Goal: Transaction & Acquisition: Book appointment/travel/reservation

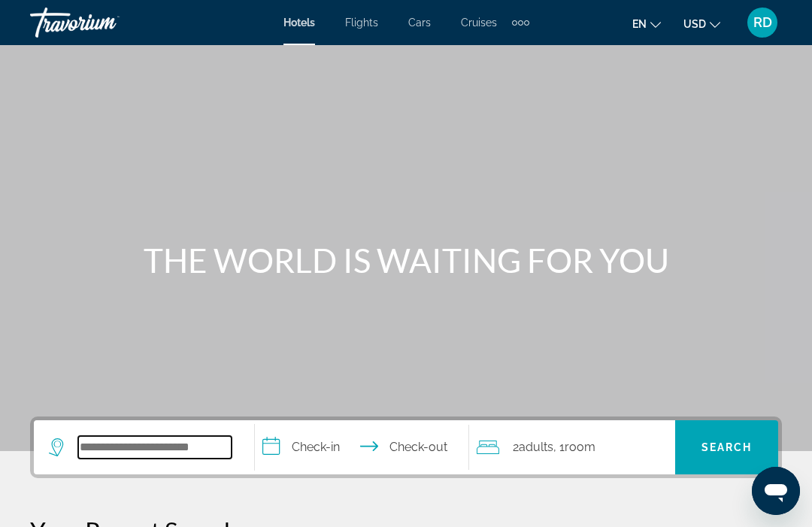
click at [192, 452] on input "Search widget" at bounding box center [154, 447] width 153 height 23
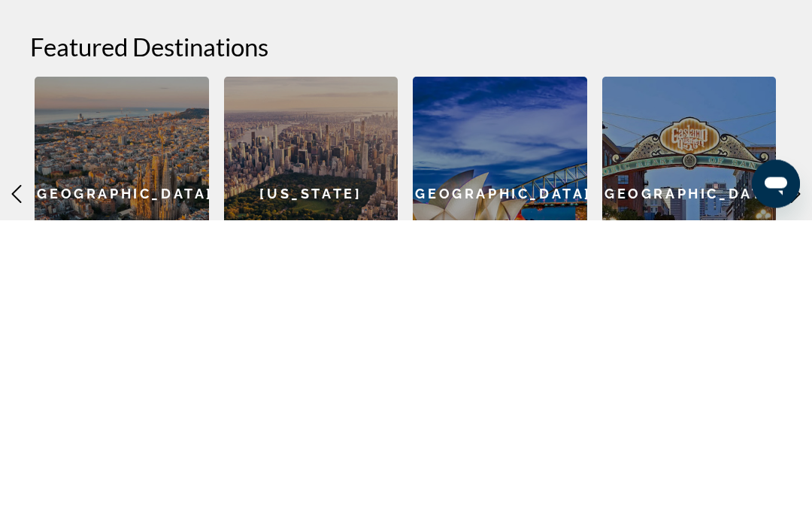
scroll to position [338, 0]
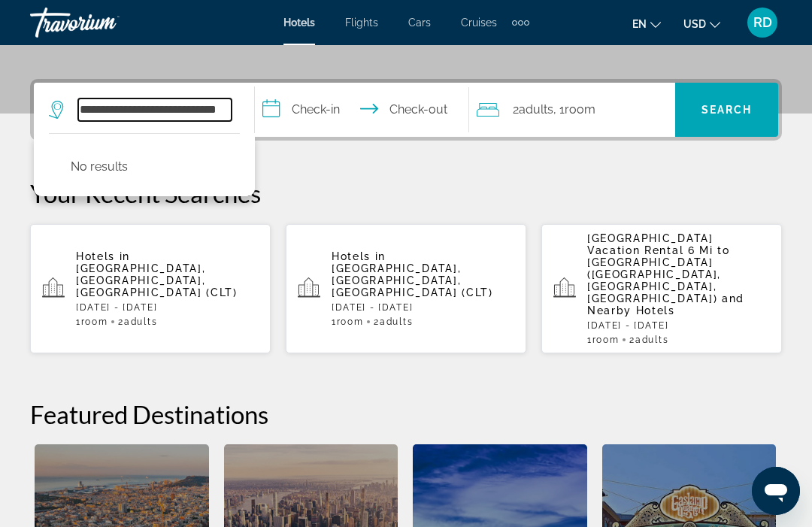
type input "**********"
click at [746, 129] on span "Search widget" at bounding box center [726, 110] width 103 height 54
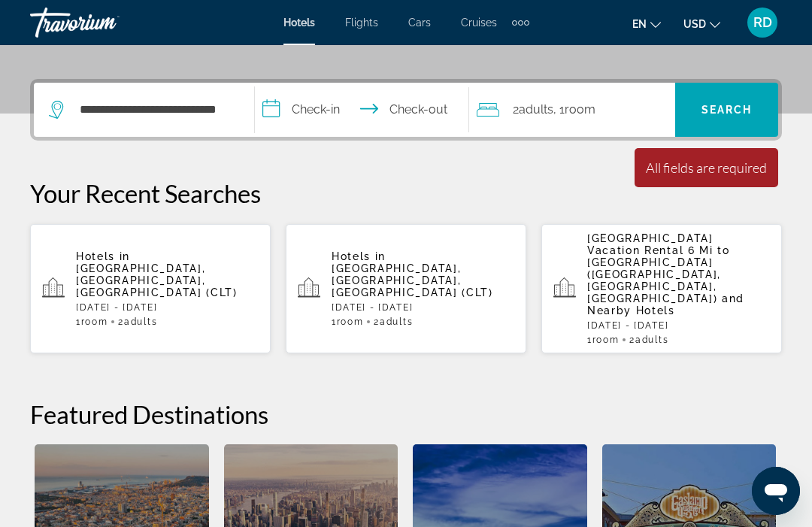
click at [219, 302] on p "[DATE] - [DATE]" at bounding box center [167, 307] width 183 height 11
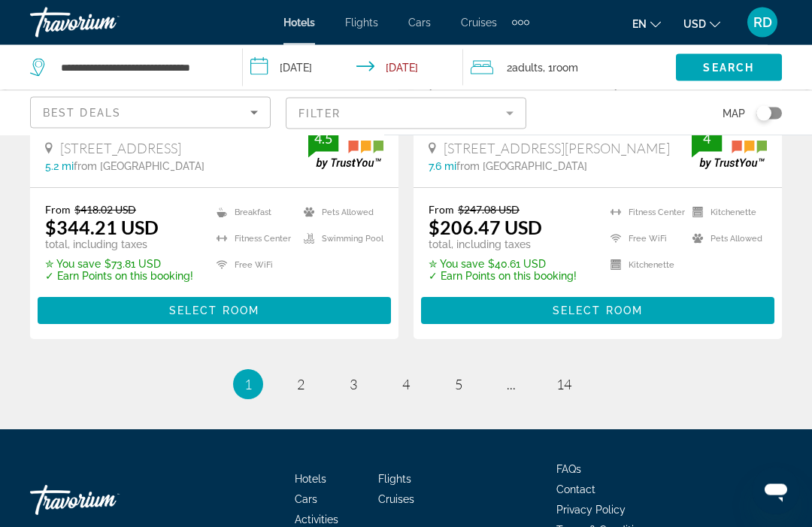
scroll to position [3227, 0]
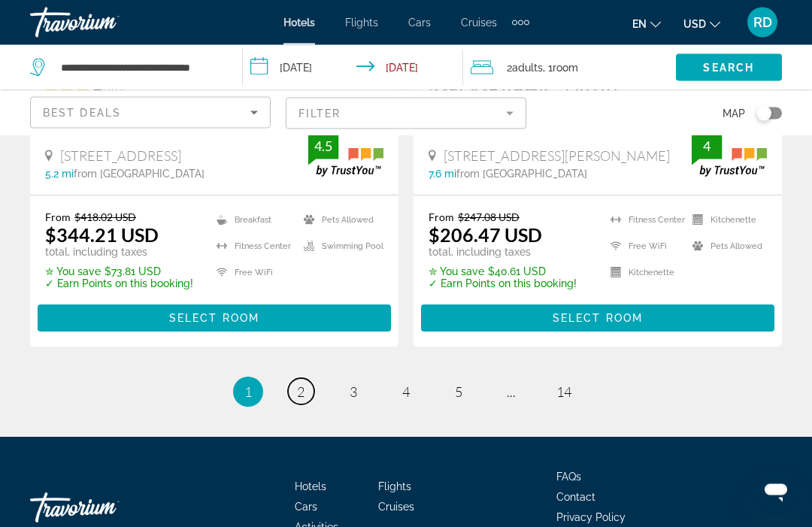
click at [309, 379] on link "page 2" at bounding box center [301, 392] width 26 height 26
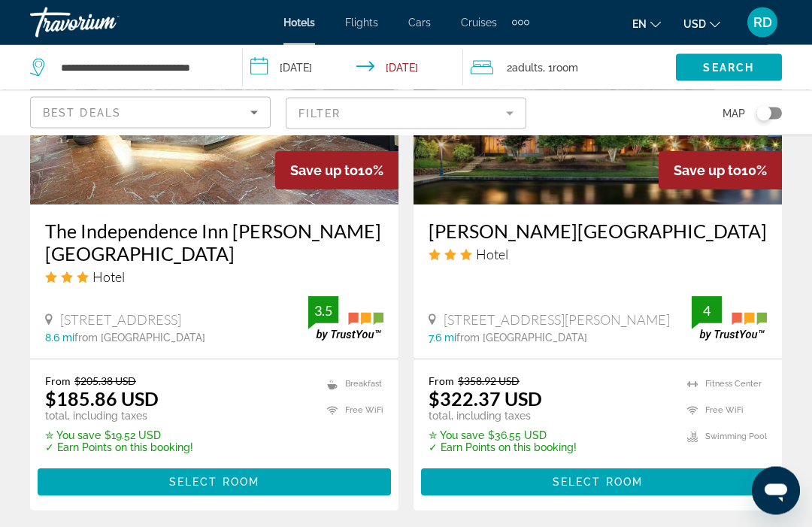
scroll to position [3110, 0]
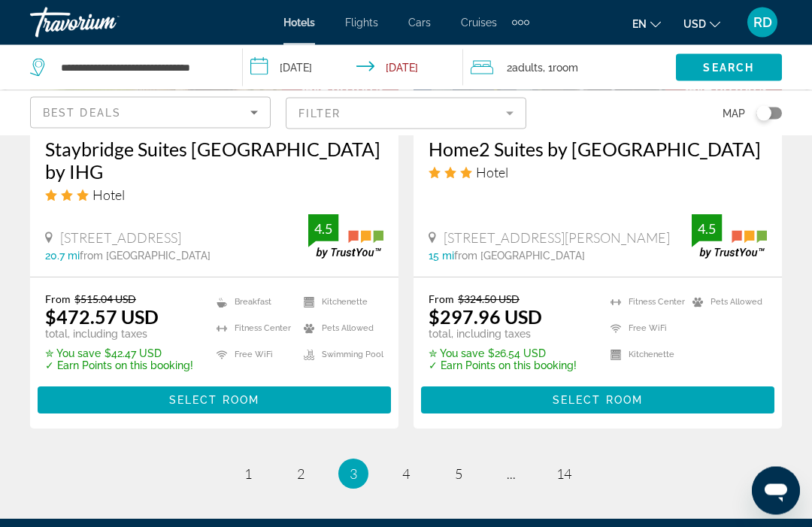
scroll to position [3234, 0]
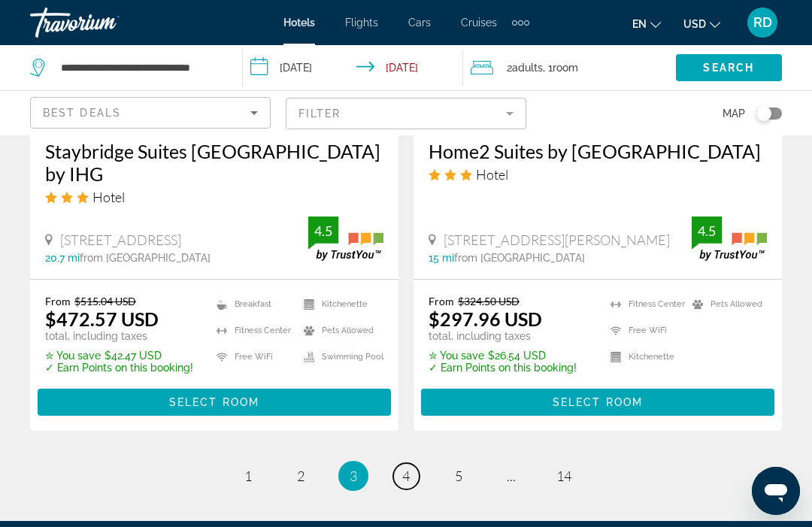
click at [405, 468] on span "4" at bounding box center [406, 476] width 8 height 17
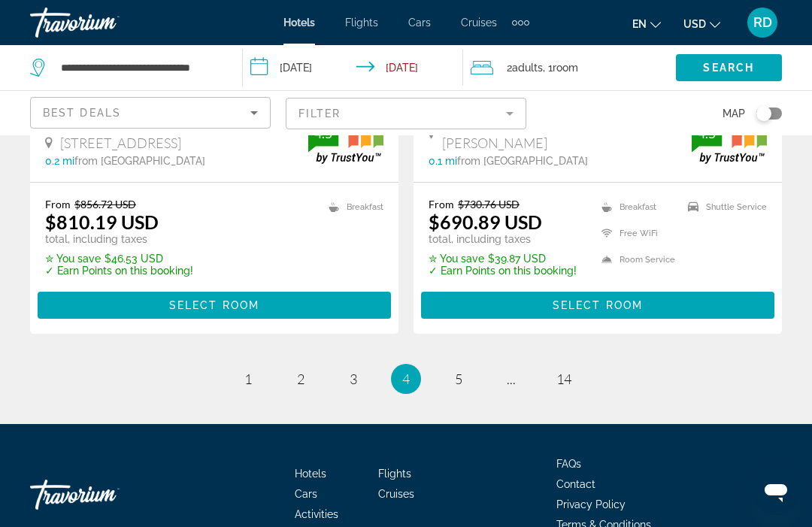
scroll to position [3264, 0]
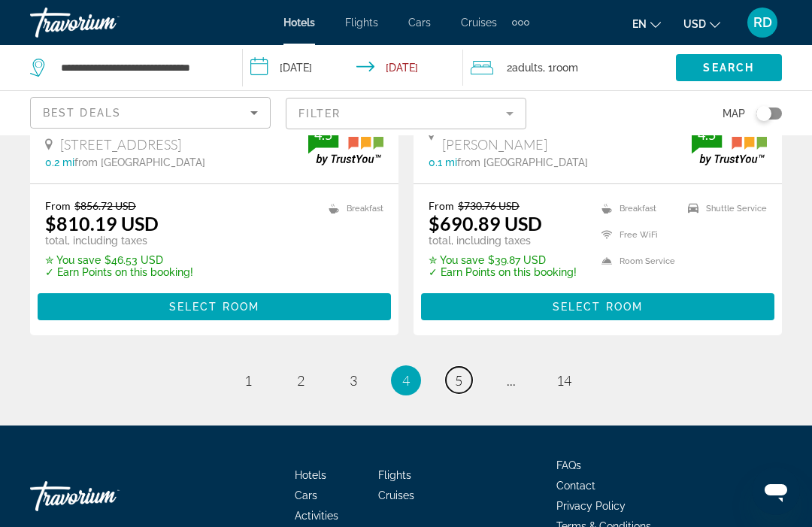
click at [468, 367] on link "page 5" at bounding box center [459, 380] width 26 height 26
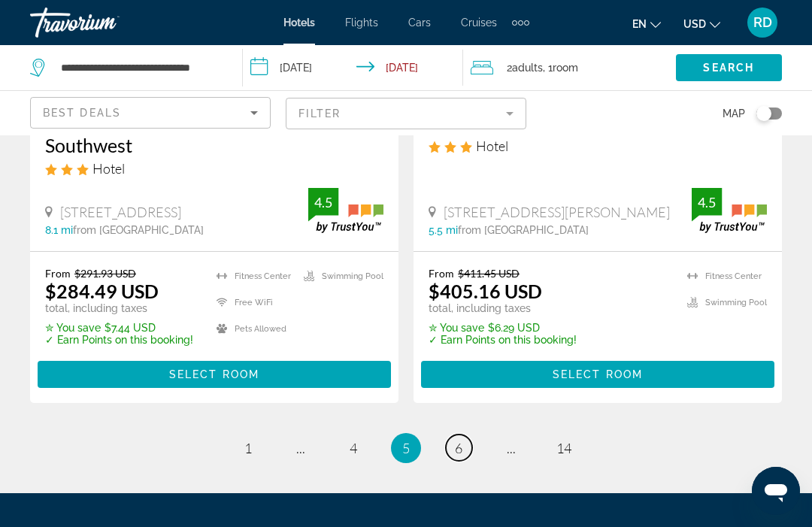
scroll to position [3224, 0]
click at [467, 435] on link "page 6" at bounding box center [459, 448] width 26 height 26
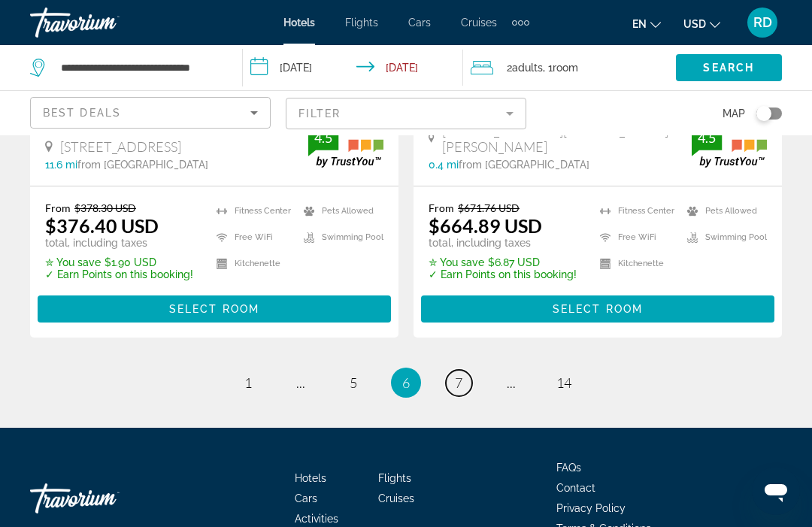
scroll to position [3304, 0]
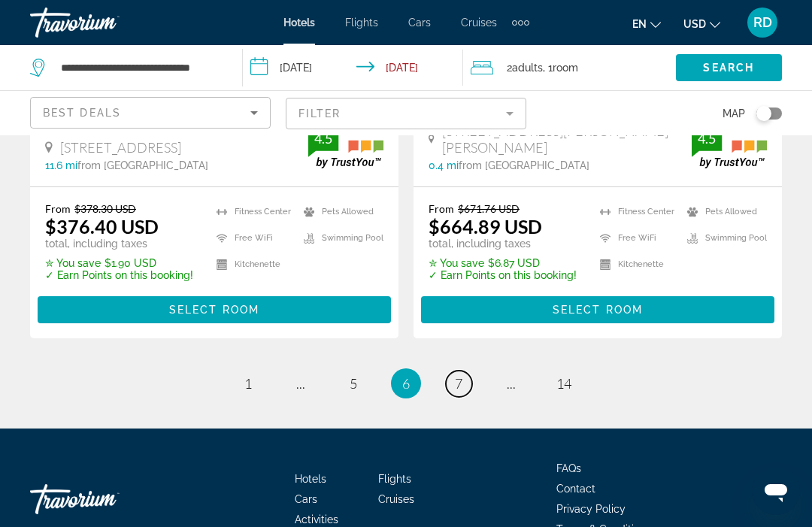
click at [469, 371] on link "page 7" at bounding box center [459, 384] width 26 height 26
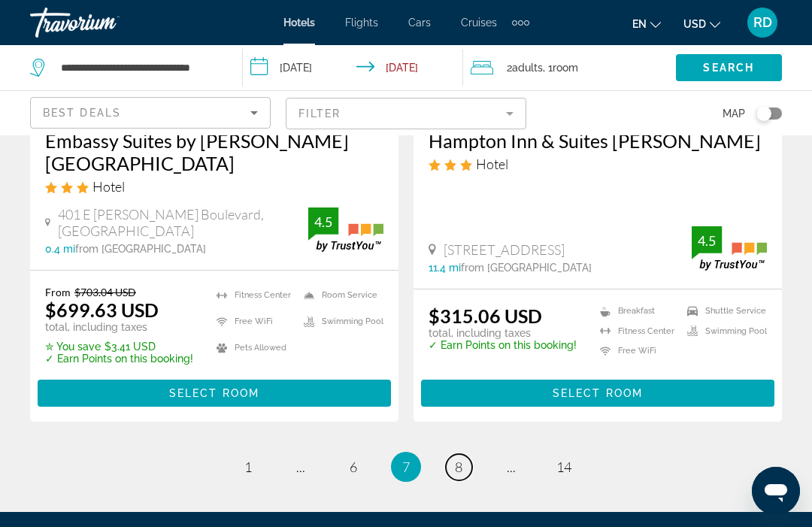
scroll to position [3256, 0]
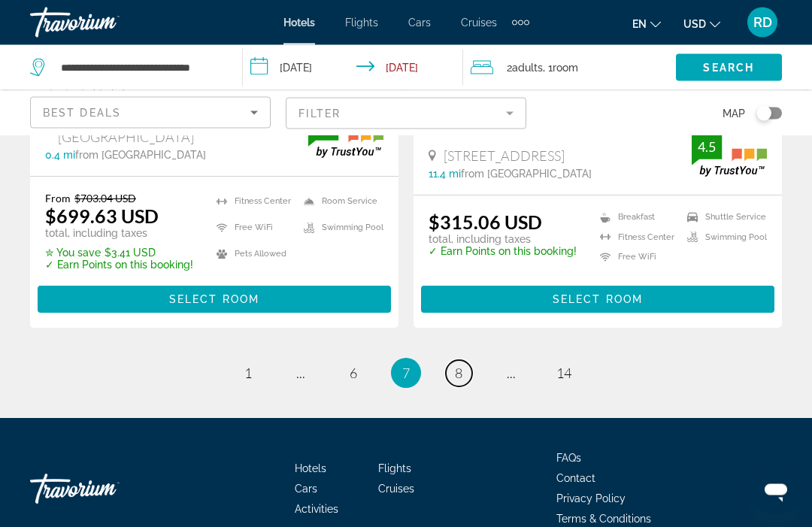
click at [469, 361] on link "page 8" at bounding box center [459, 374] width 26 height 26
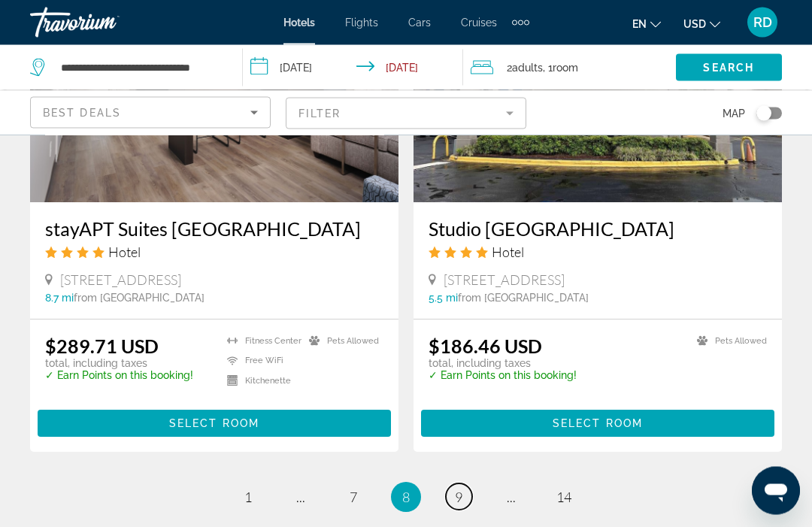
scroll to position [3041, 0]
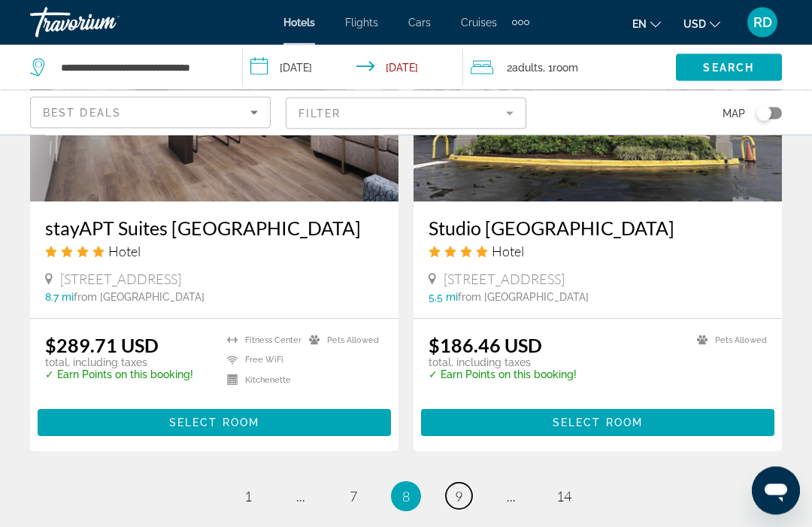
click at [465, 483] on link "page 9" at bounding box center [459, 496] width 26 height 26
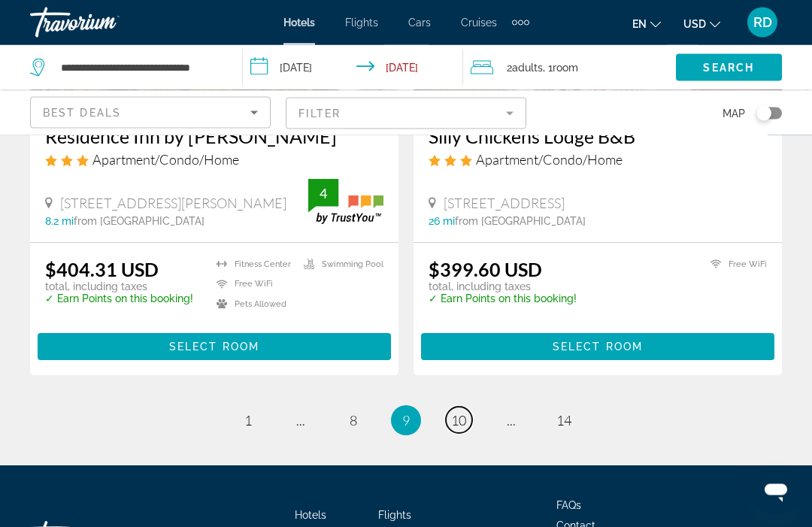
scroll to position [3181, 0]
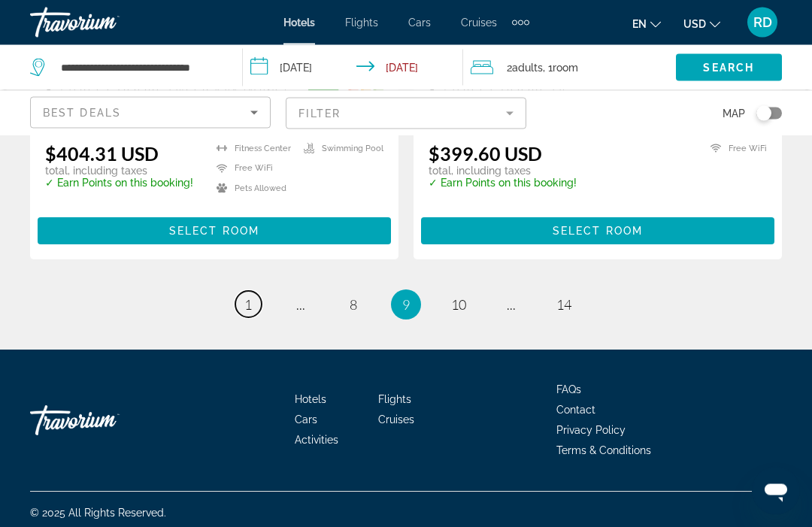
click at [251, 313] on span "1" at bounding box center [248, 305] width 8 height 17
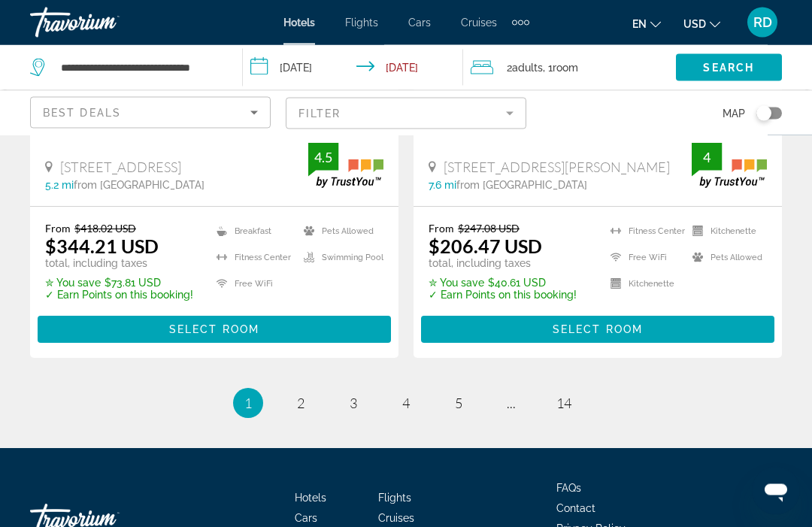
scroll to position [3218, 0]
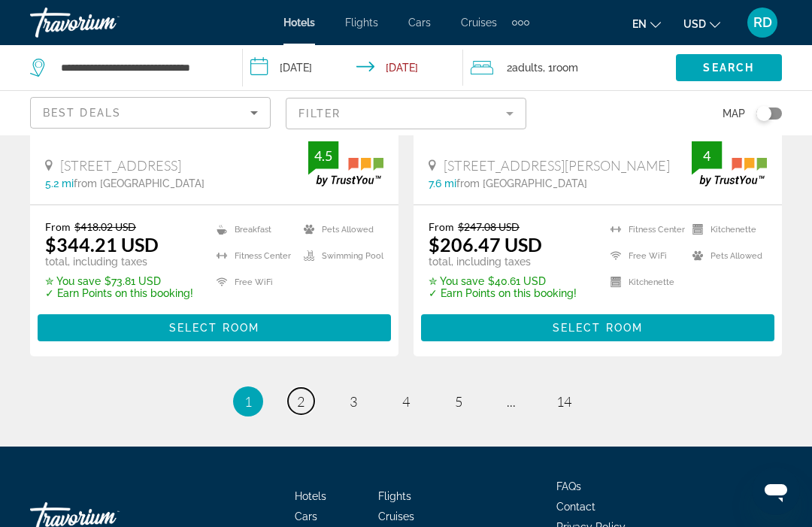
click at [304, 393] on span "2" at bounding box center [301, 401] width 8 height 17
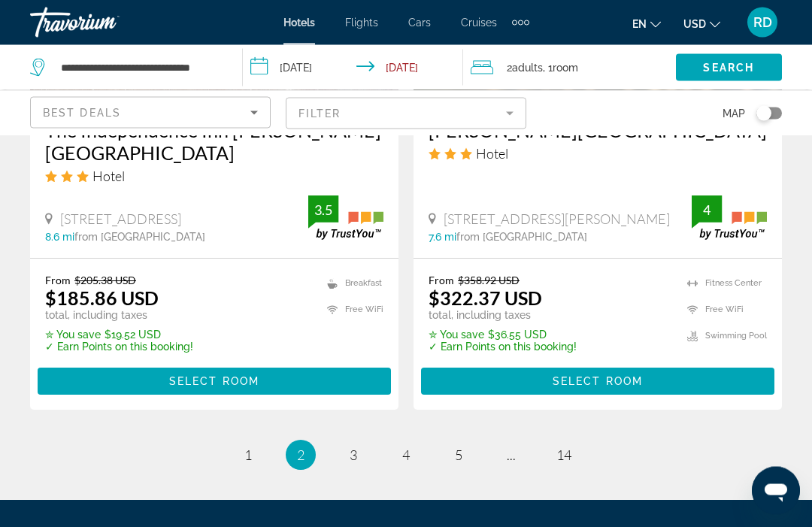
scroll to position [3270, 0]
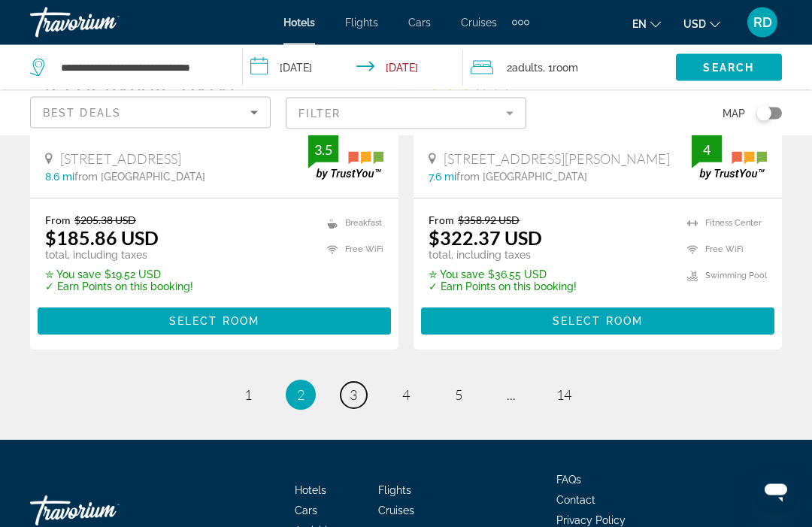
click at [365, 383] on link "page 3" at bounding box center [354, 396] width 26 height 26
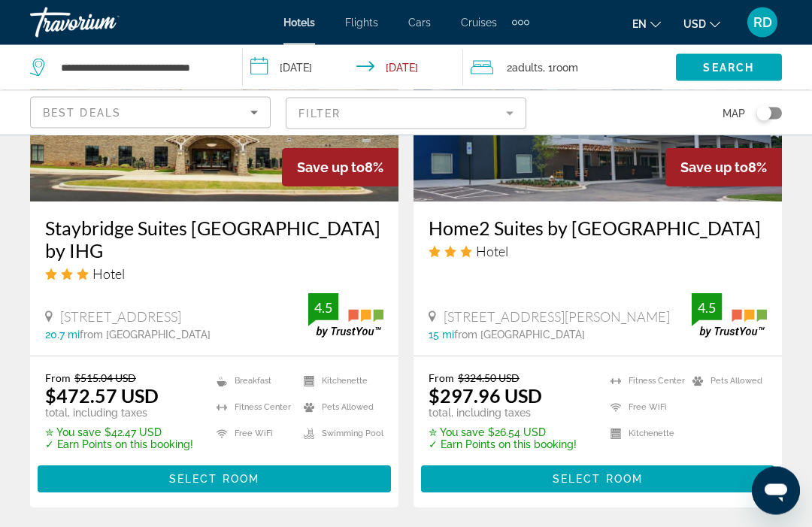
scroll to position [3292, 0]
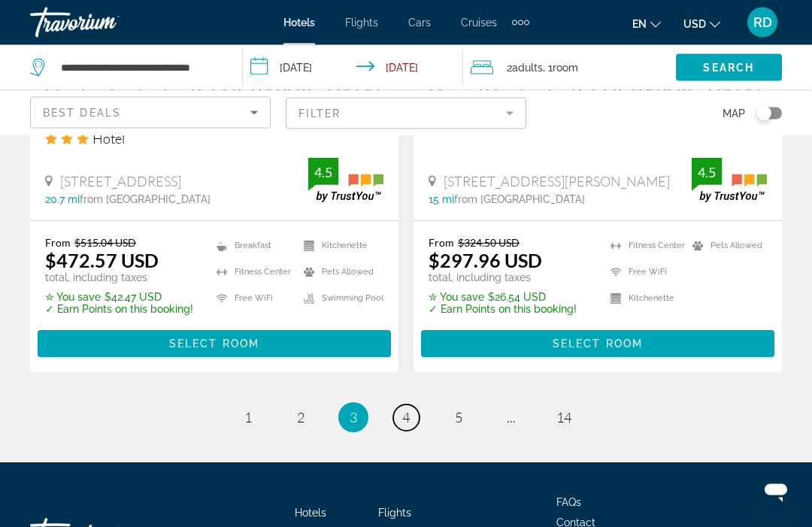
click at [416, 405] on link "page 4" at bounding box center [406, 418] width 26 height 26
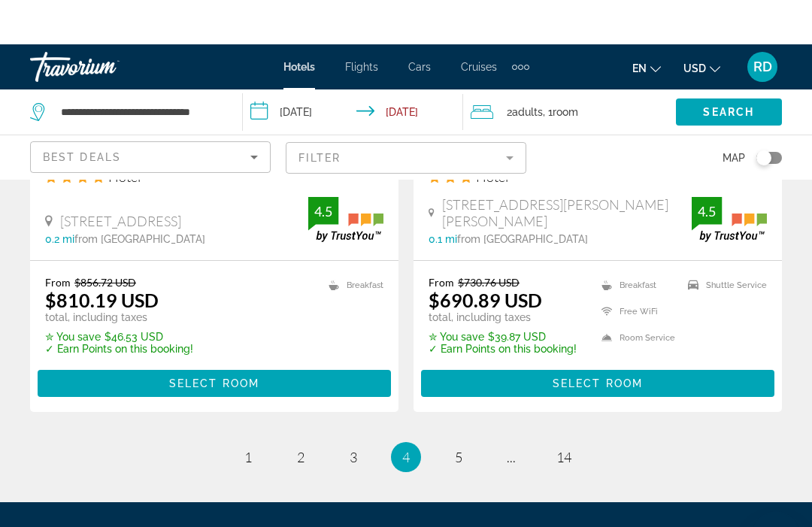
scroll to position [3164, 0]
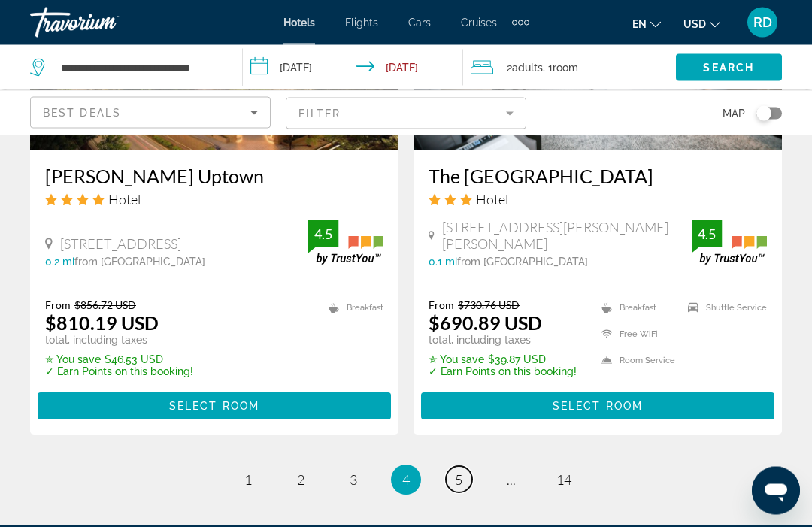
click at [466, 467] on link "page 5" at bounding box center [459, 480] width 26 height 26
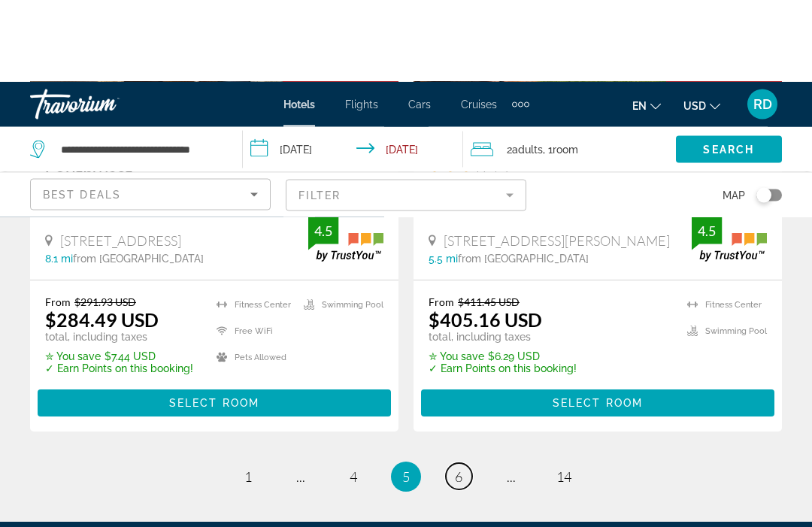
scroll to position [3172, 0]
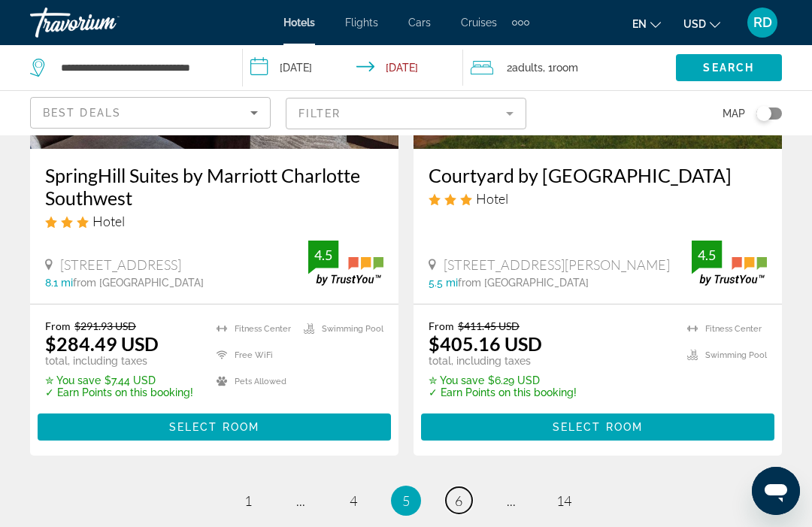
click at [462, 492] on span "6" at bounding box center [459, 500] width 8 height 17
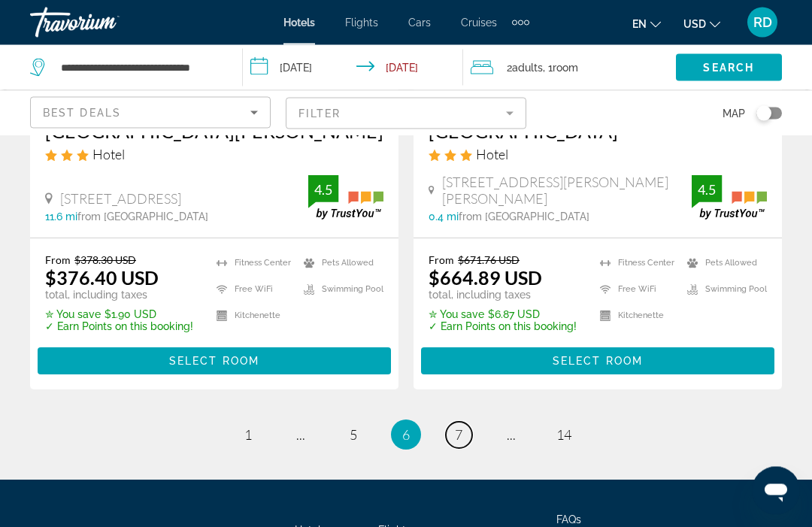
scroll to position [3252, 0]
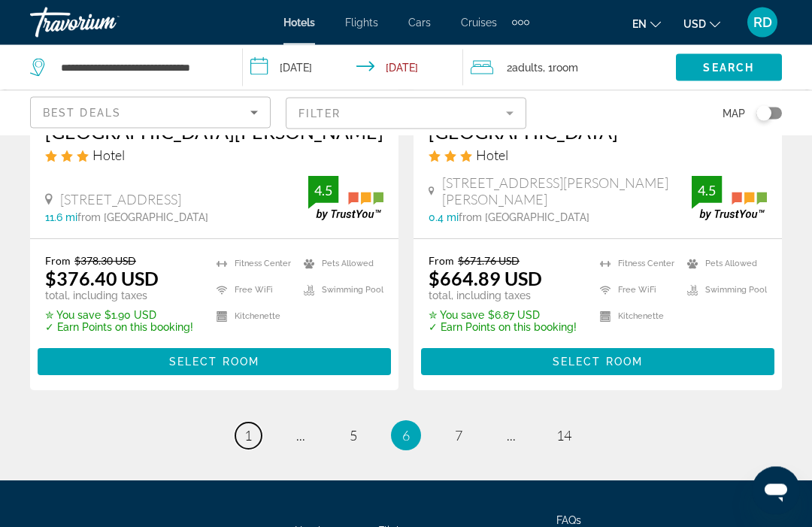
click at [253, 423] on link "page 1" at bounding box center [248, 436] width 26 height 26
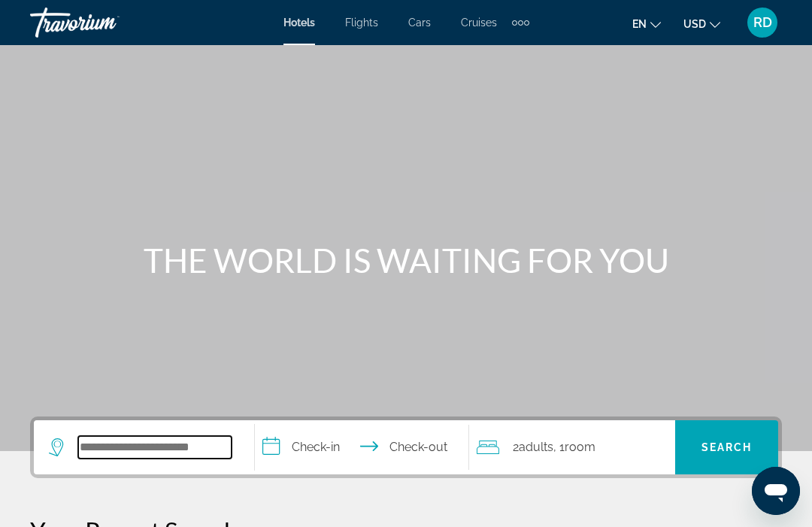
click at [167, 453] on input "Search widget" at bounding box center [154, 447] width 153 height 23
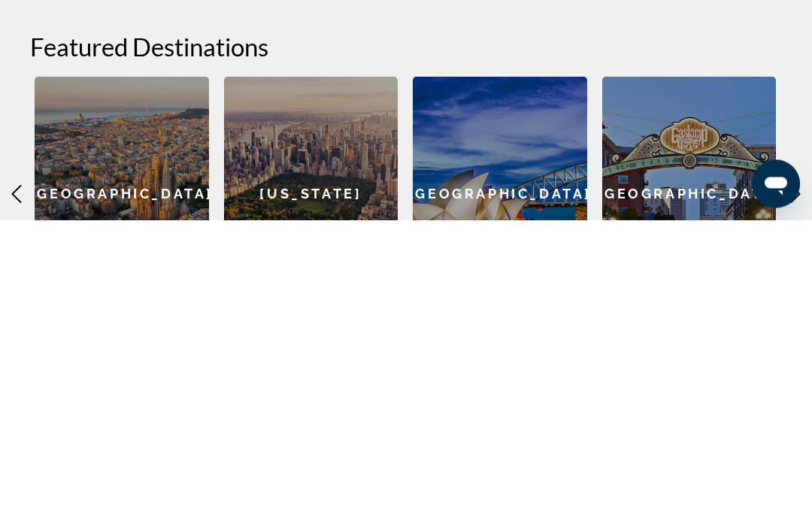
scroll to position [338, 0]
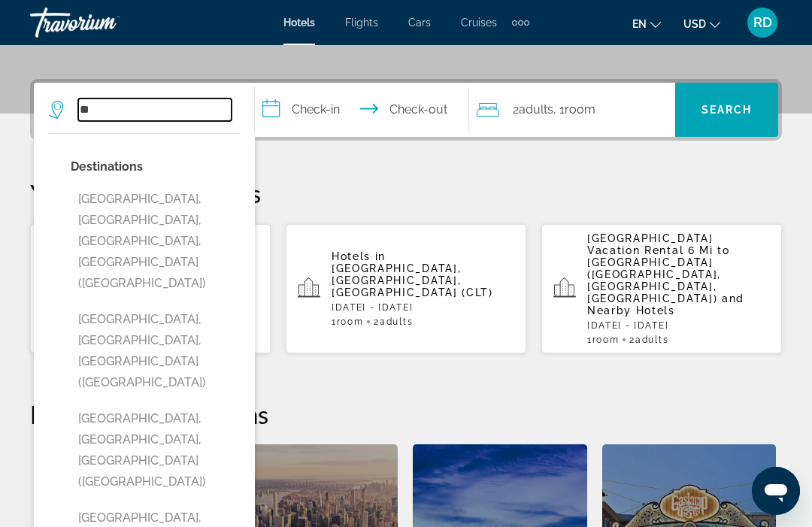
type input "*"
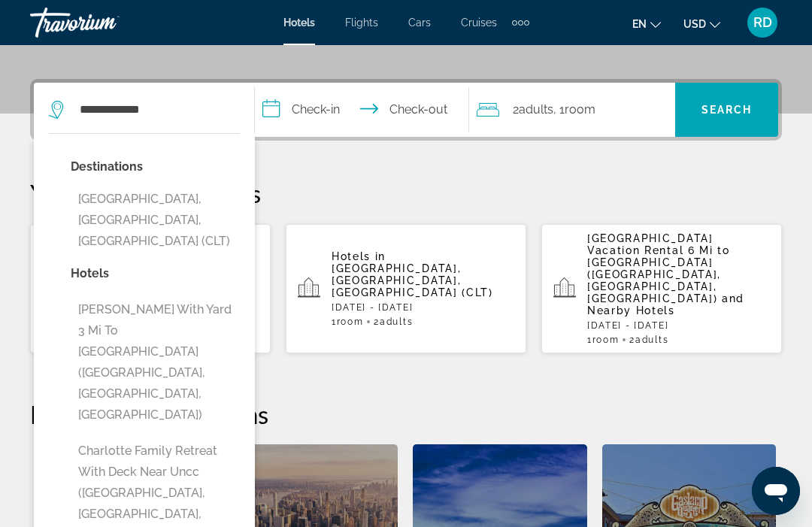
click at [197, 185] on button "[GEOGRAPHIC_DATA], [GEOGRAPHIC_DATA], [GEOGRAPHIC_DATA] (CLT)" at bounding box center [155, 220] width 169 height 71
type input "**********"
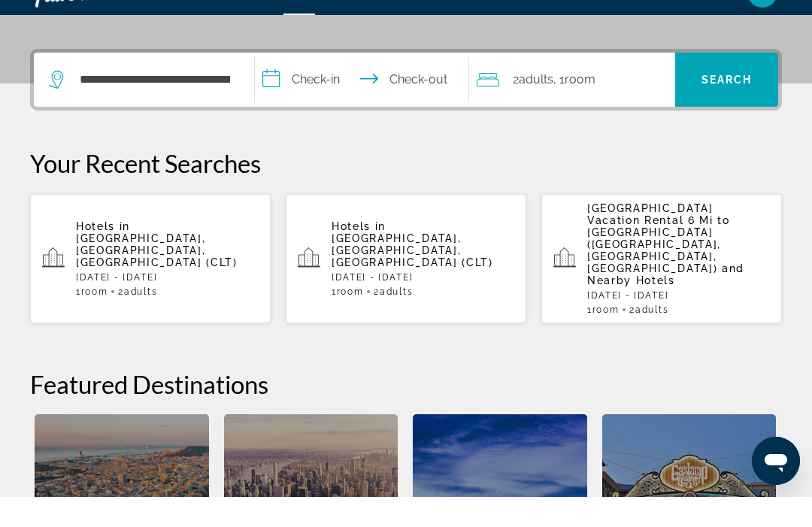
click at [315, 88] on input "**********" at bounding box center [364, 112] width 219 height 59
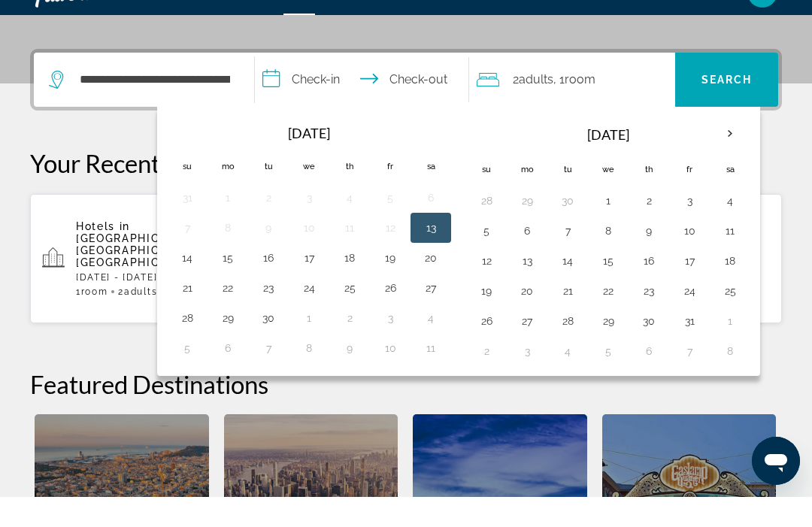
scroll to position [368, 0]
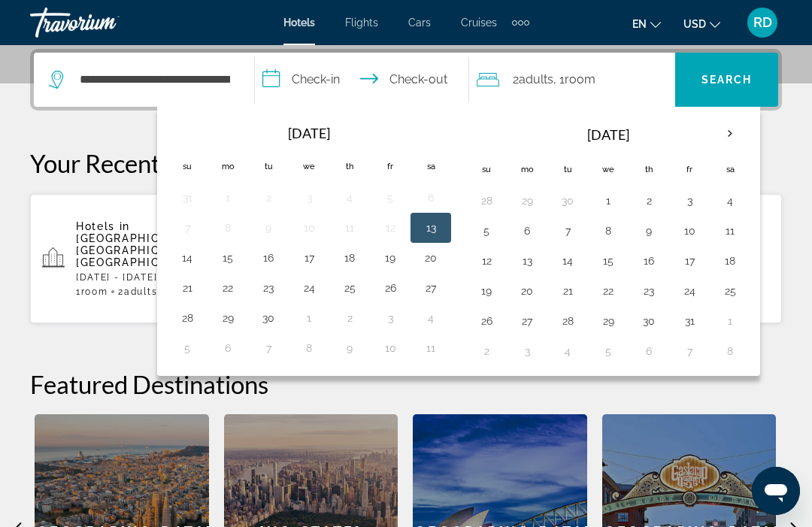
click at [652, 233] on button "9" at bounding box center [649, 230] width 24 height 21
click at [734, 237] on button "11" at bounding box center [730, 230] width 24 height 21
type input "**********"
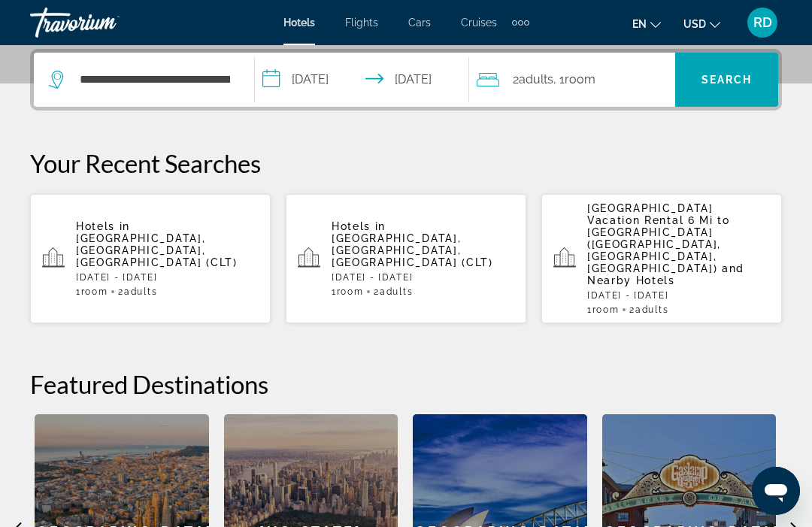
click at [743, 86] on span "Search" at bounding box center [726, 80] width 51 height 12
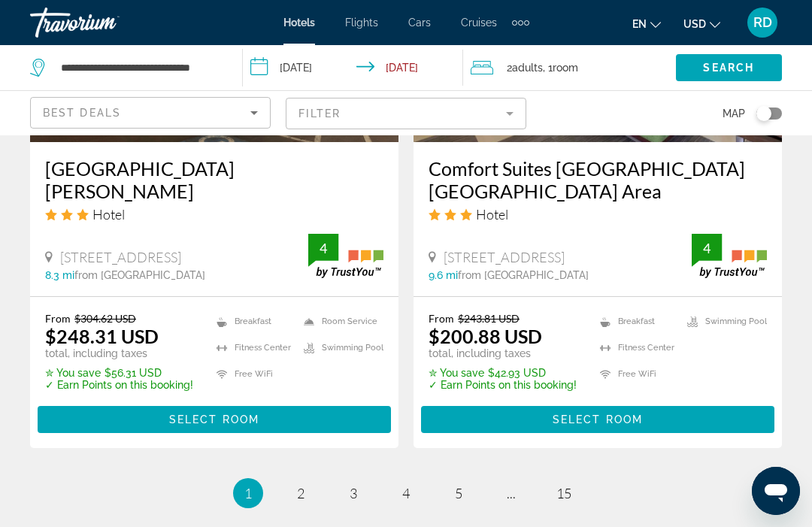
scroll to position [3103, 0]
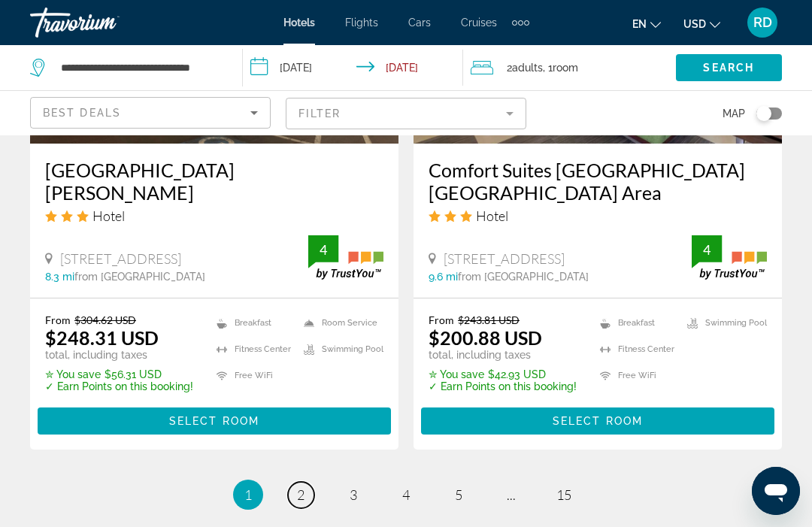
click at [300, 486] on span "2" at bounding box center [301, 494] width 8 height 17
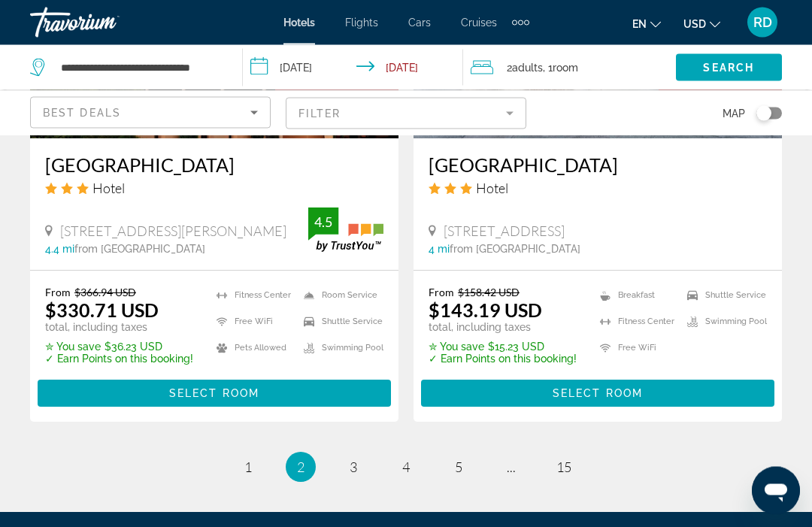
scroll to position [3177, 0]
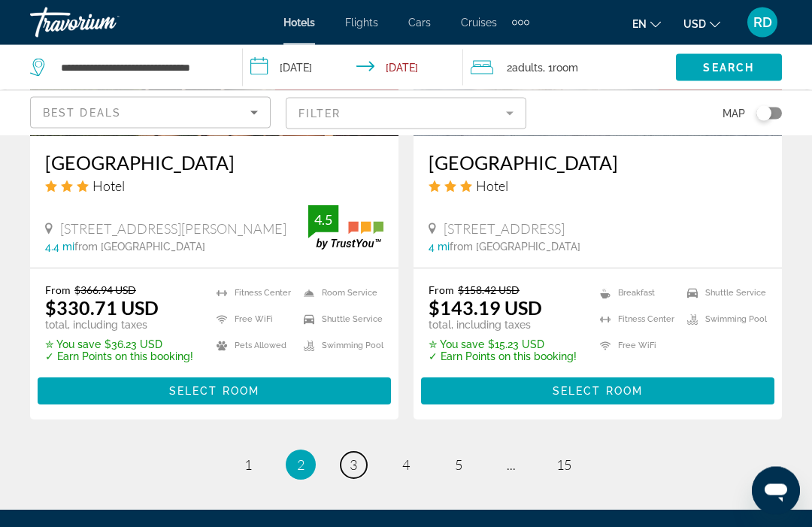
click at [352, 471] on link "page 3" at bounding box center [354, 466] width 26 height 26
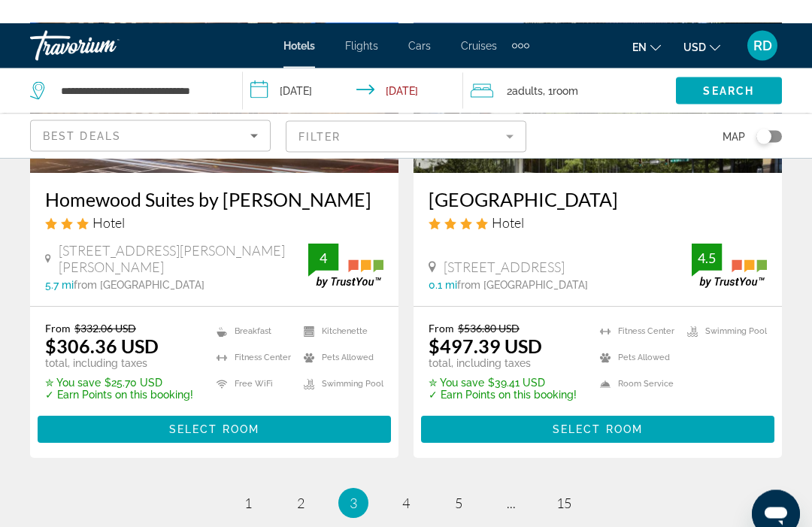
scroll to position [3140, 0]
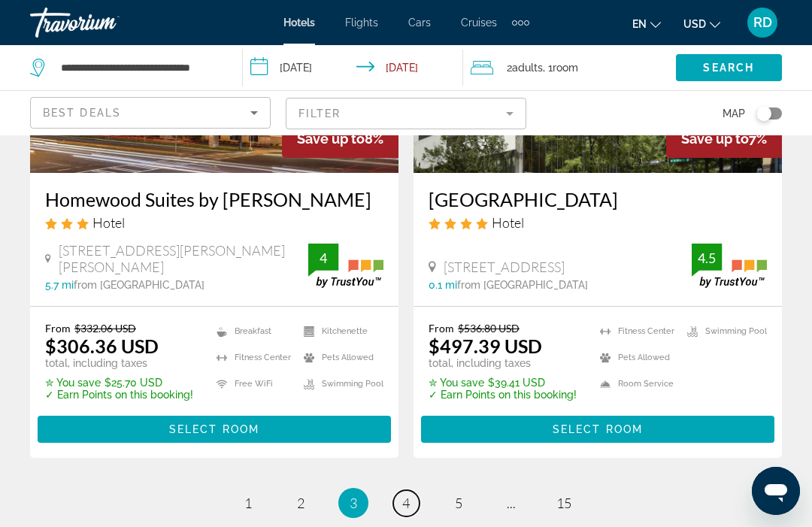
click at [411, 490] on link "page 4" at bounding box center [406, 503] width 26 height 26
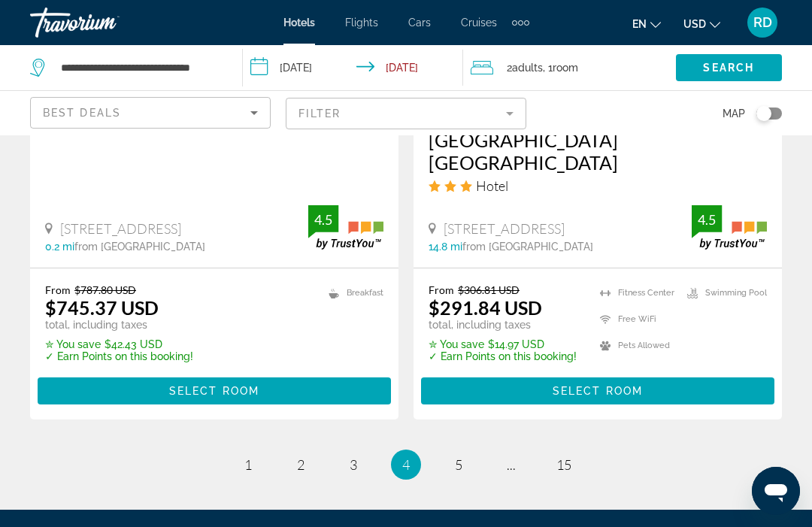
scroll to position [3219, 0]
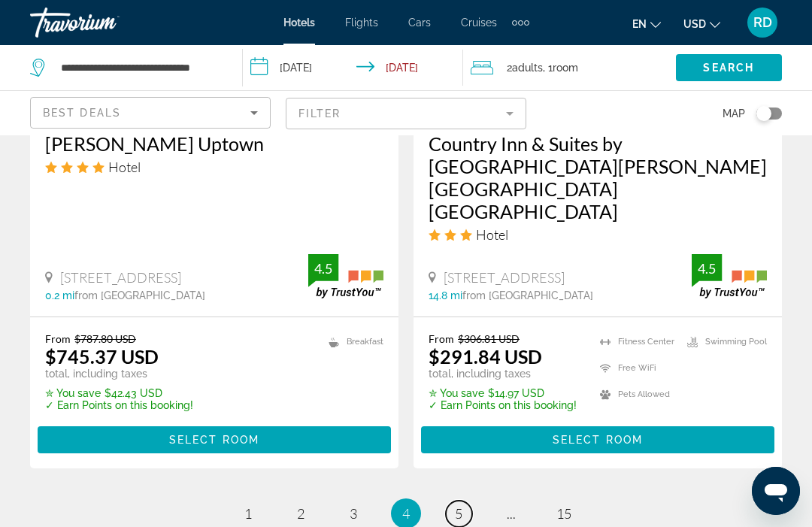
click at [459, 505] on span "5" at bounding box center [459, 513] width 8 height 17
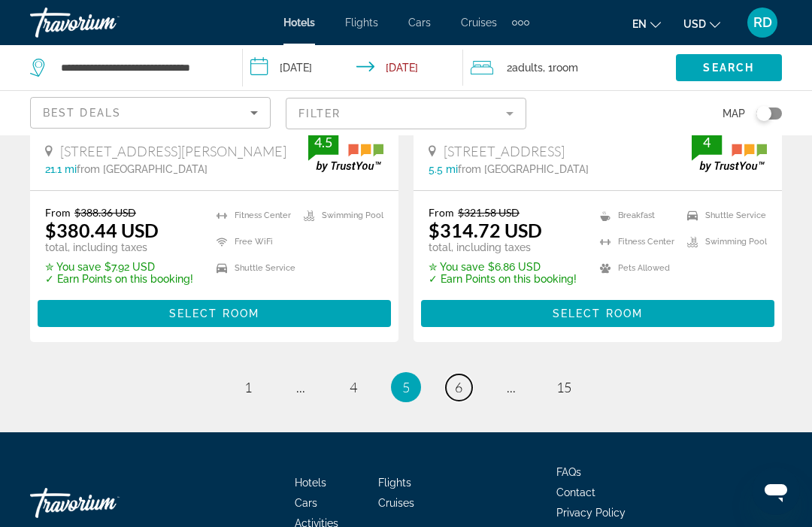
scroll to position [3253, 0]
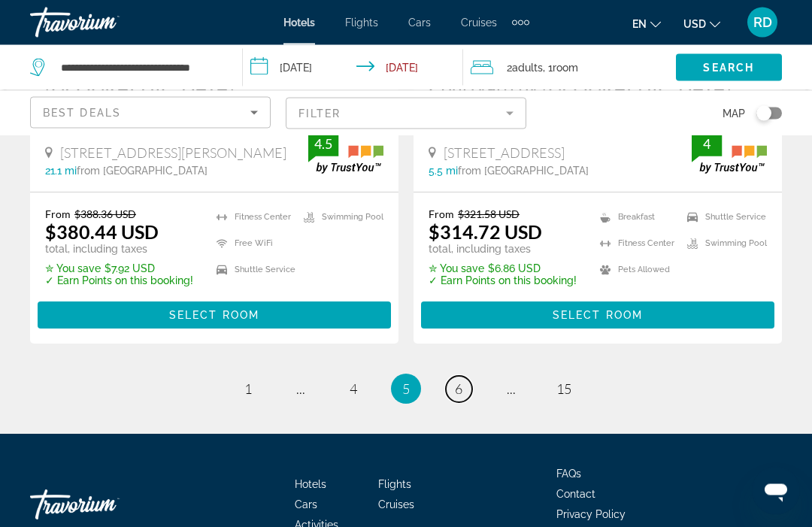
click at [462, 395] on link "page 6" at bounding box center [459, 390] width 26 height 26
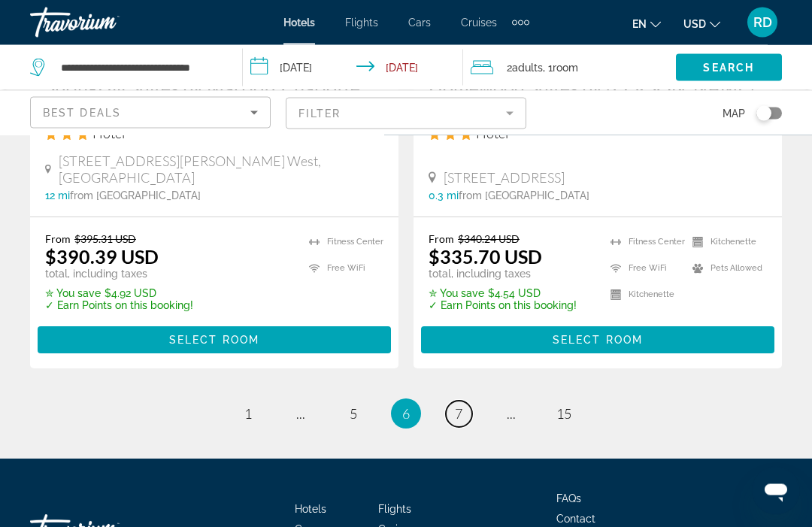
scroll to position [3271, 0]
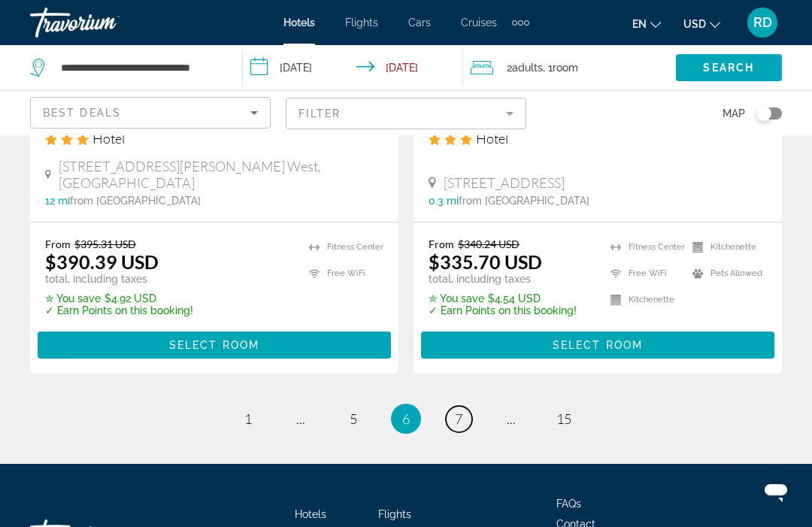
click at [453, 406] on link "page 7" at bounding box center [459, 419] width 26 height 26
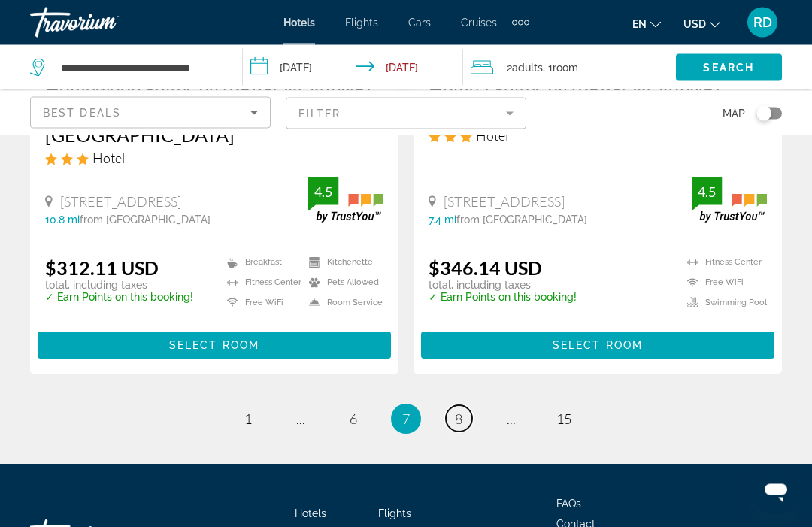
scroll to position [3196, 0]
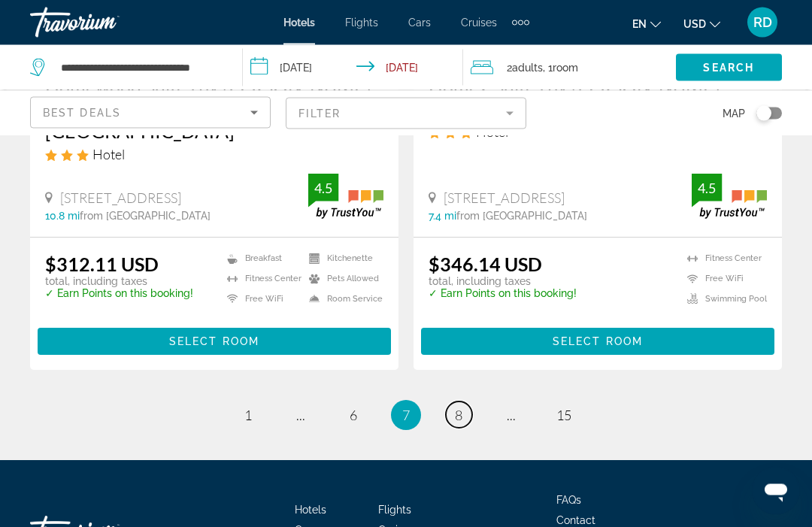
click at [461, 407] on span "8" at bounding box center [459, 415] width 8 height 17
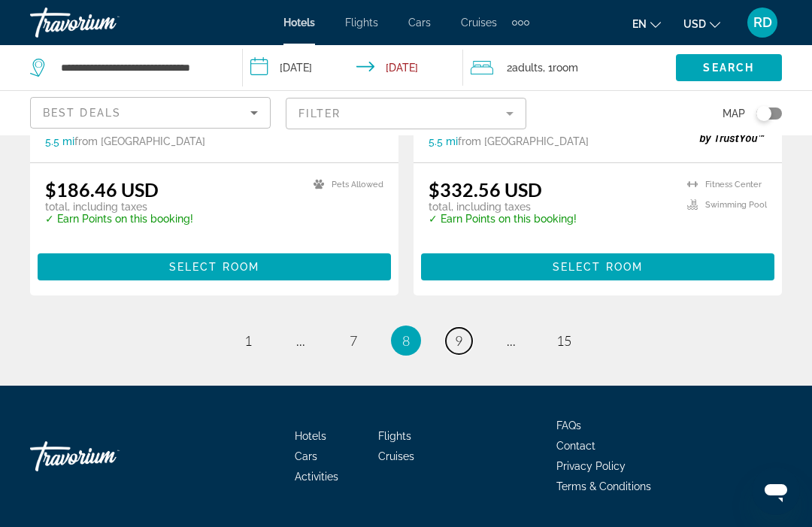
scroll to position [3198, 0]
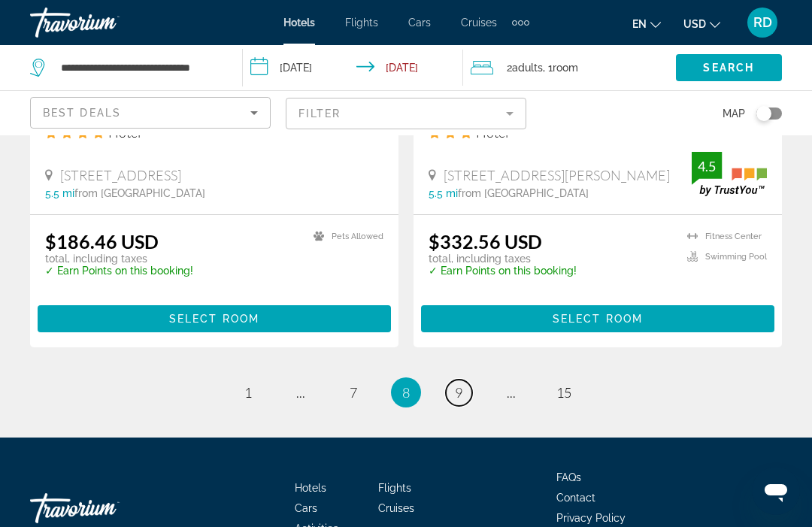
click at [465, 406] on link "page 9" at bounding box center [459, 393] width 26 height 26
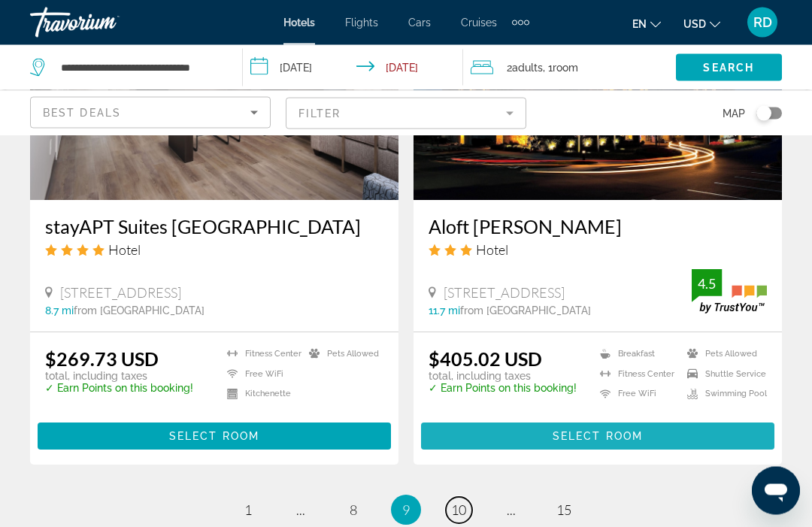
scroll to position [3020, 0]
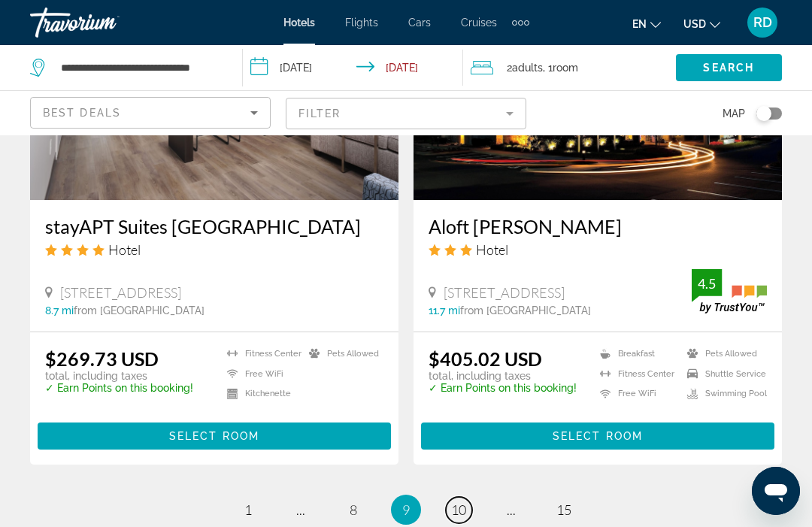
click at [461, 500] on link "page 10" at bounding box center [459, 510] width 26 height 26
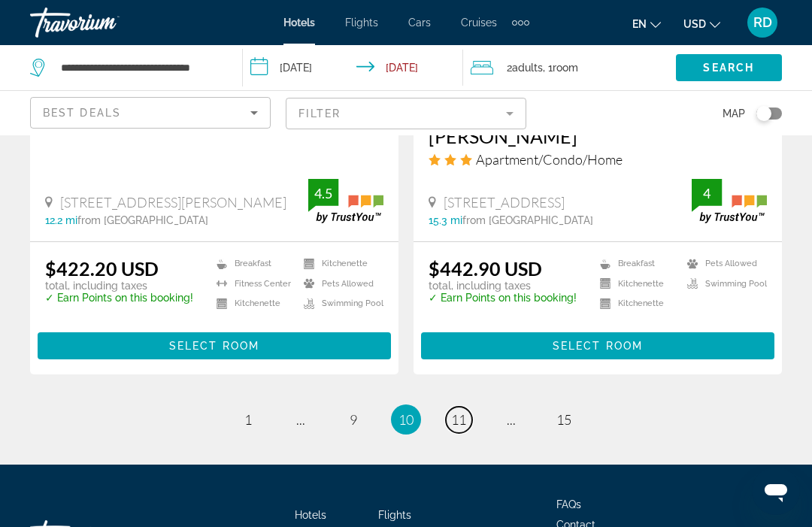
scroll to position [3076, 0]
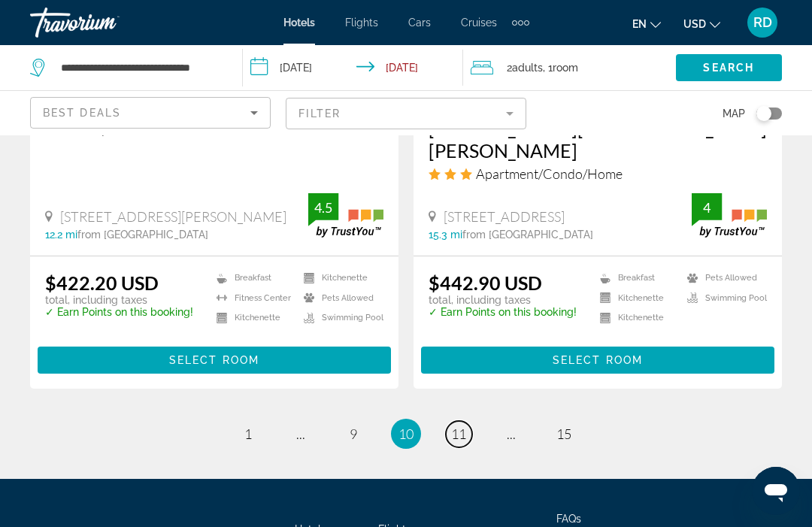
click at [460, 442] on span "11" at bounding box center [458, 433] width 15 height 17
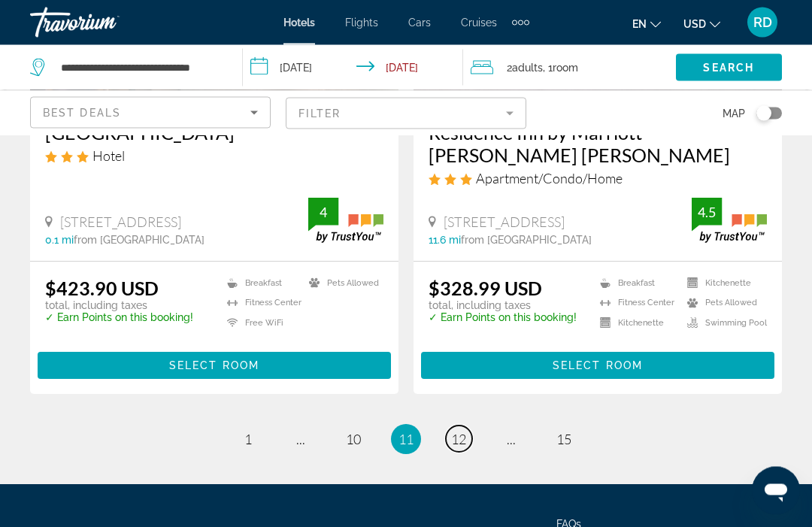
scroll to position [3101, 0]
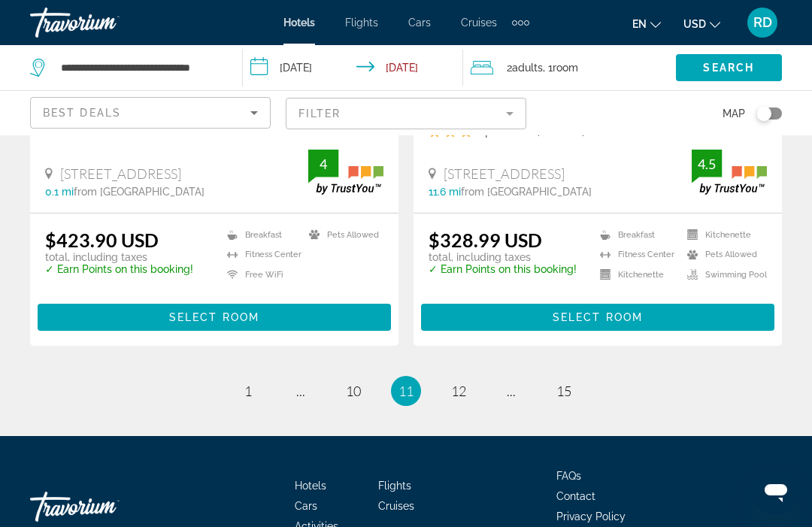
scroll to position [3187, 0]
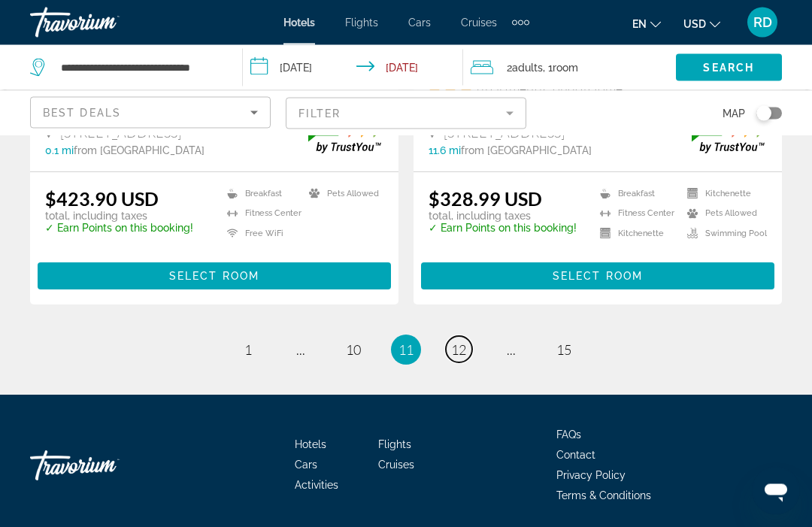
click at [456, 353] on span "12" at bounding box center [458, 350] width 15 height 17
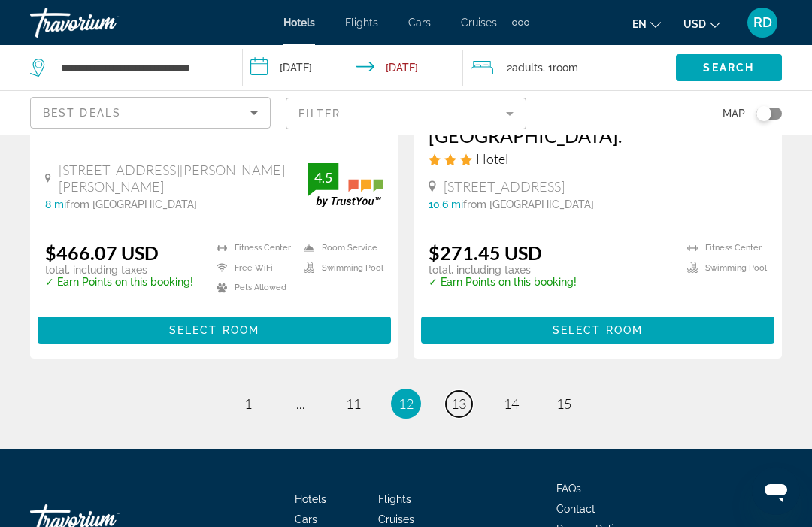
scroll to position [3172, 0]
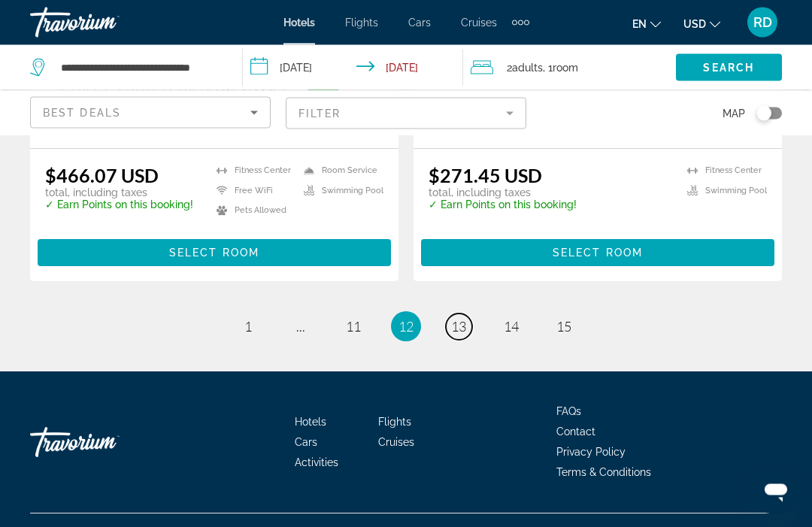
click at [460, 341] on link "page 13" at bounding box center [459, 327] width 26 height 26
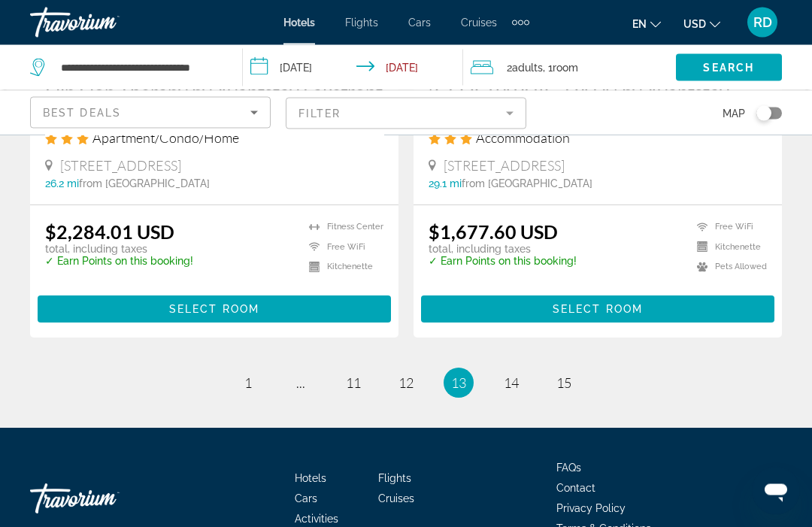
scroll to position [3106, 0]
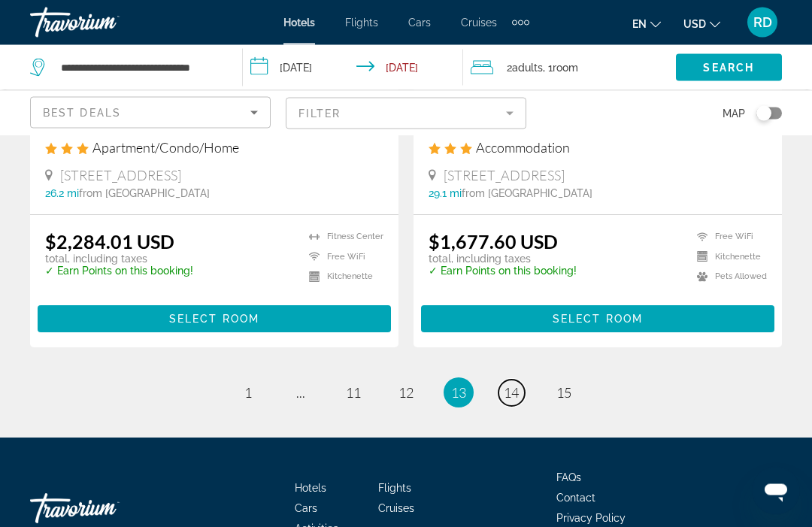
click at [515, 407] on link "page 14" at bounding box center [511, 393] width 26 height 26
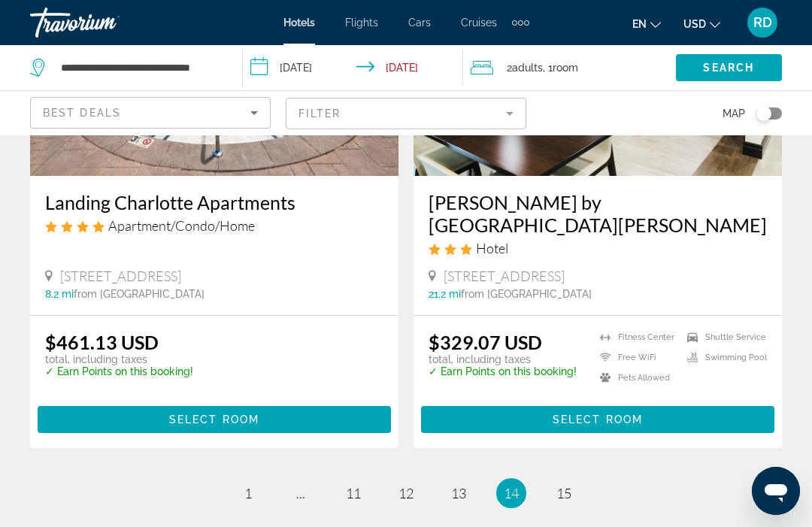
scroll to position [2934, 0]
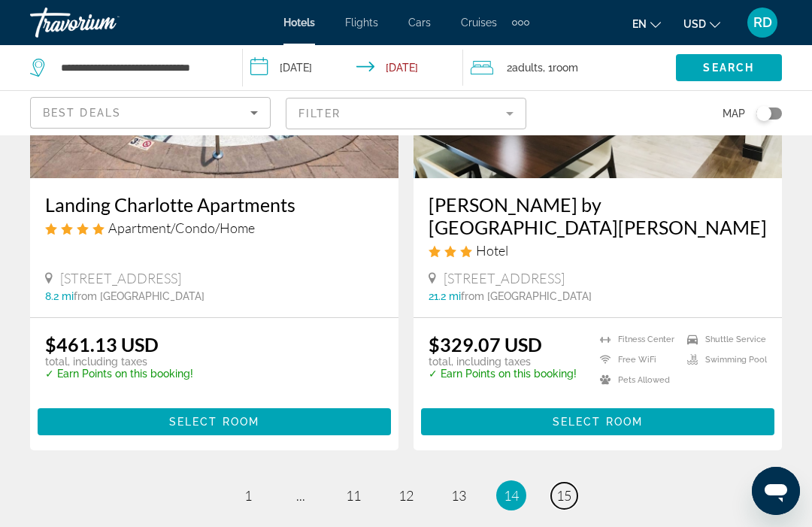
click at [563, 487] on span "15" at bounding box center [563, 495] width 15 height 17
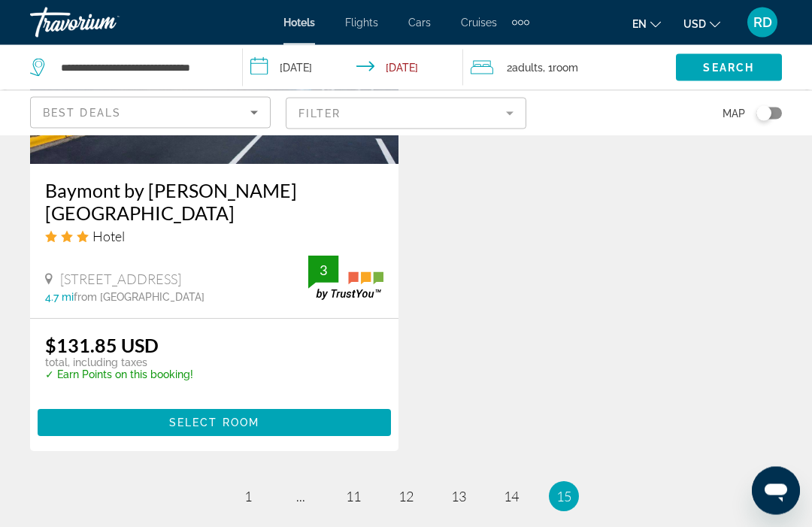
scroll to position [1404, 0]
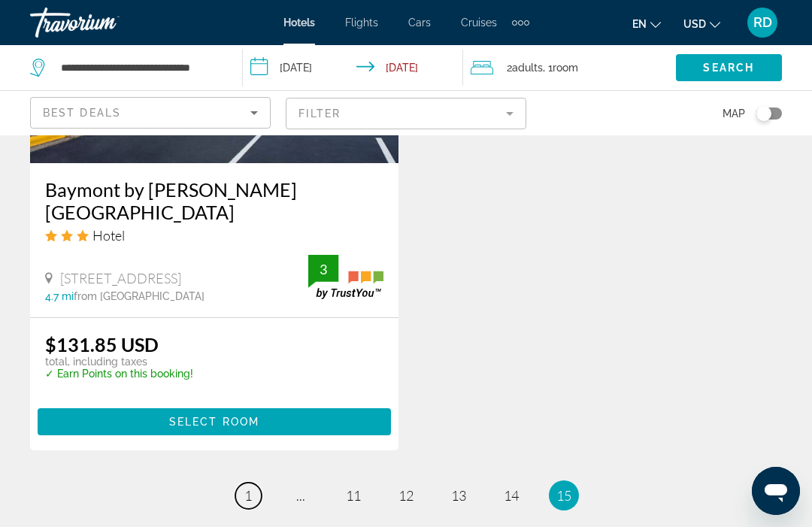
click at [256, 483] on link "page 1" at bounding box center [248, 496] width 26 height 26
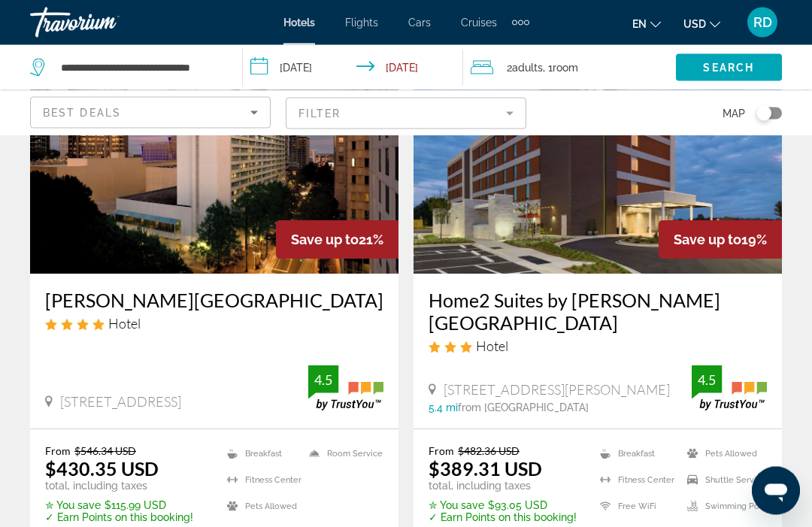
scroll to position [2396, 0]
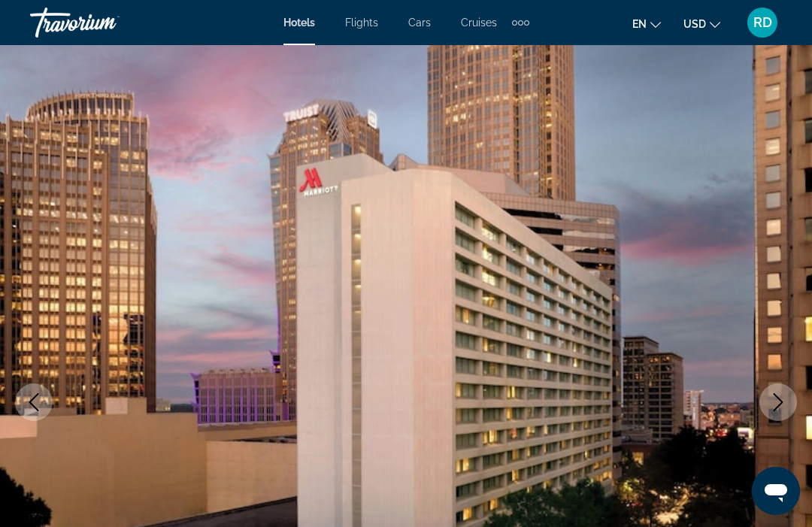
click at [784, 414] on button "Next image" at bounding box center [778, 402] width 38 height 38
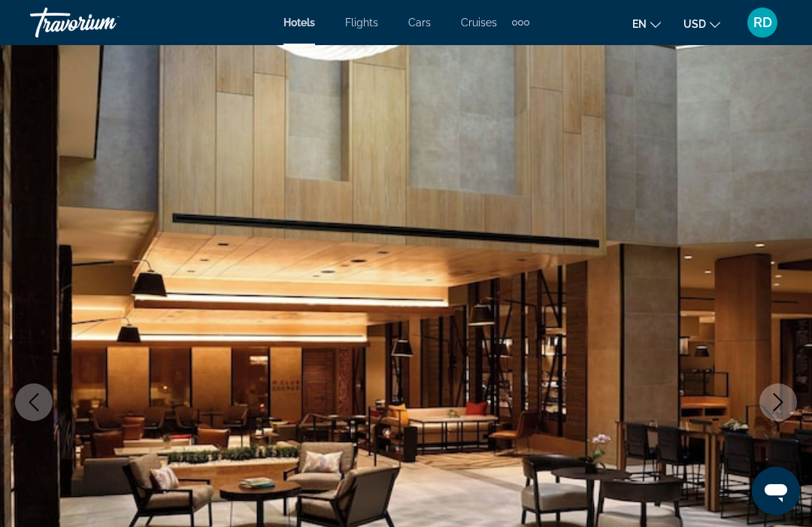
click at [801, 33] on div "Hotels Flights Cars Cruises Activities Hotels Flights Cars Cruises Activities e…" at bounding box center [406, 22] width 812 height 39
click at [38, 400] on icon "Previous image" at bounding box center [34, 402] width 18 height 18
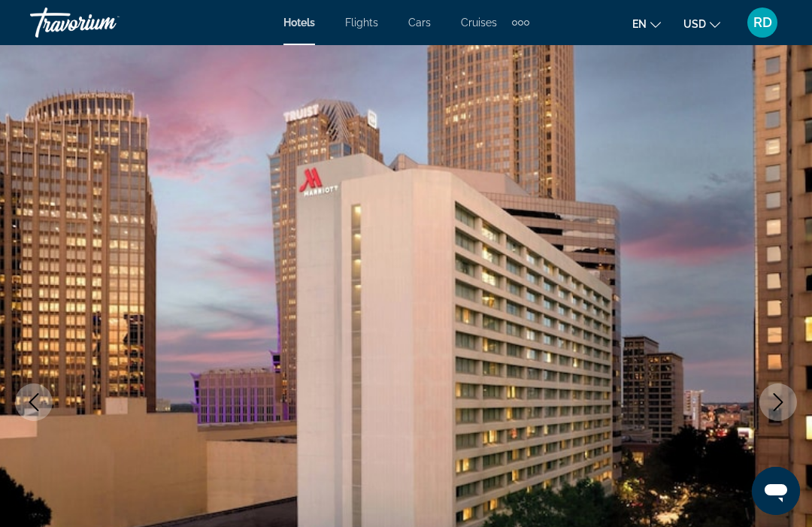
click at [320, 272] on img "Main content" at bounding box center [406, 402] width 812 height 714
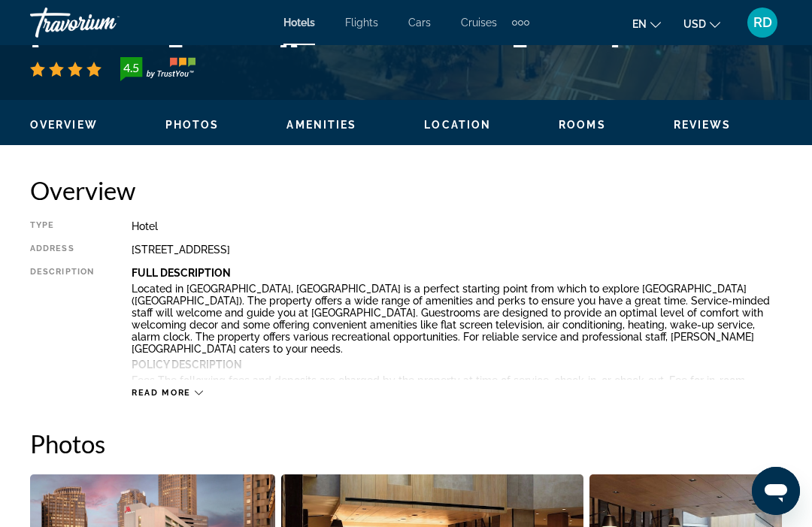
scroll to position [658, 0]
